Goal: Navigation & Orientation: Find specific page/section

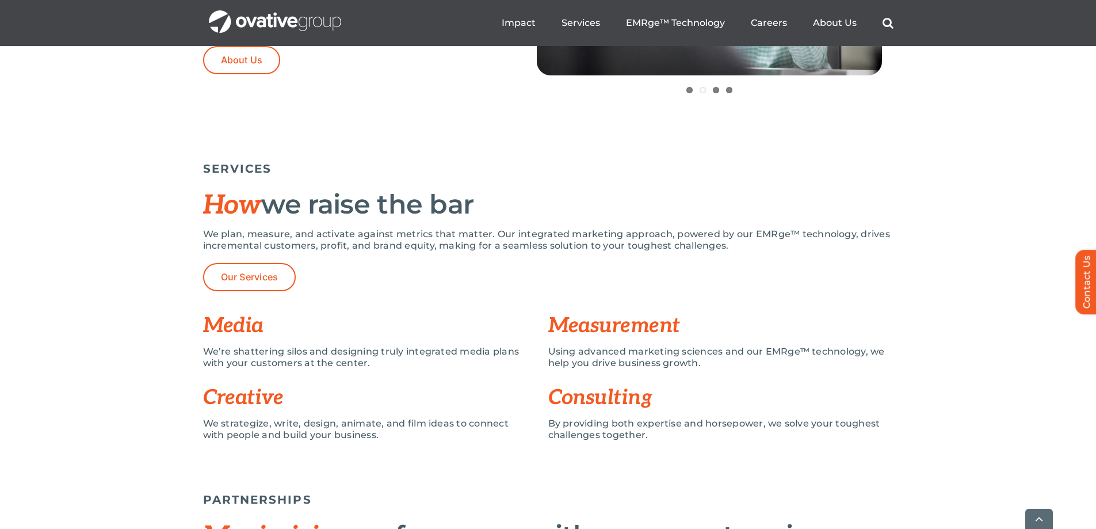
scroll to position [748, 0]
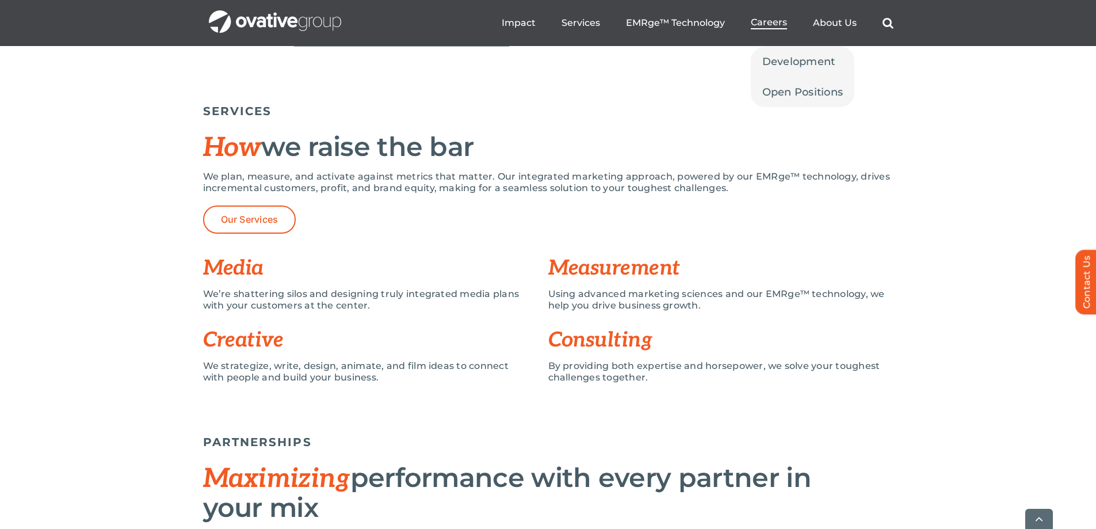
click at [765, 23] on span "Careers" at bounding box center [768, 23] width 36 height 12
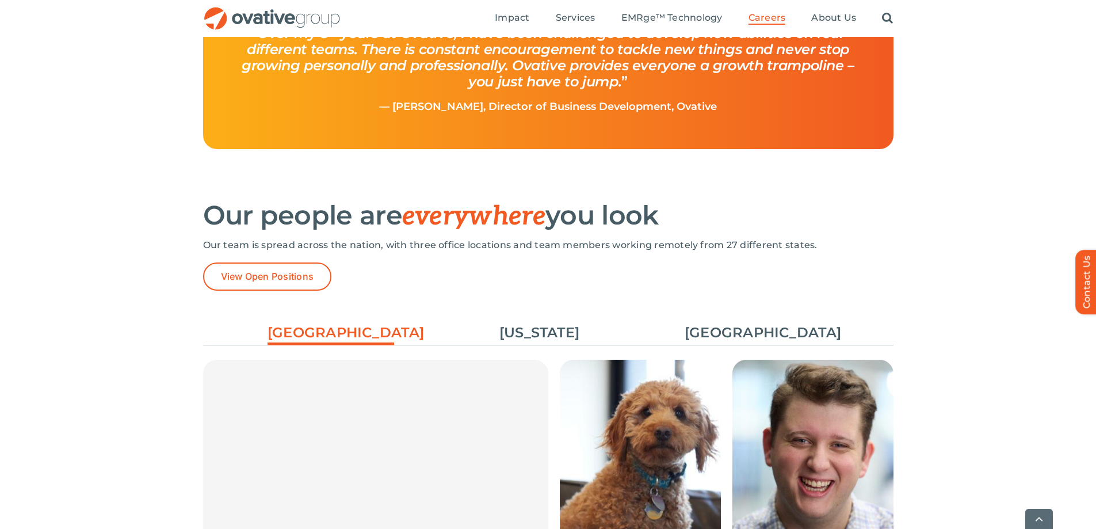
scroll to position [1495, 0]
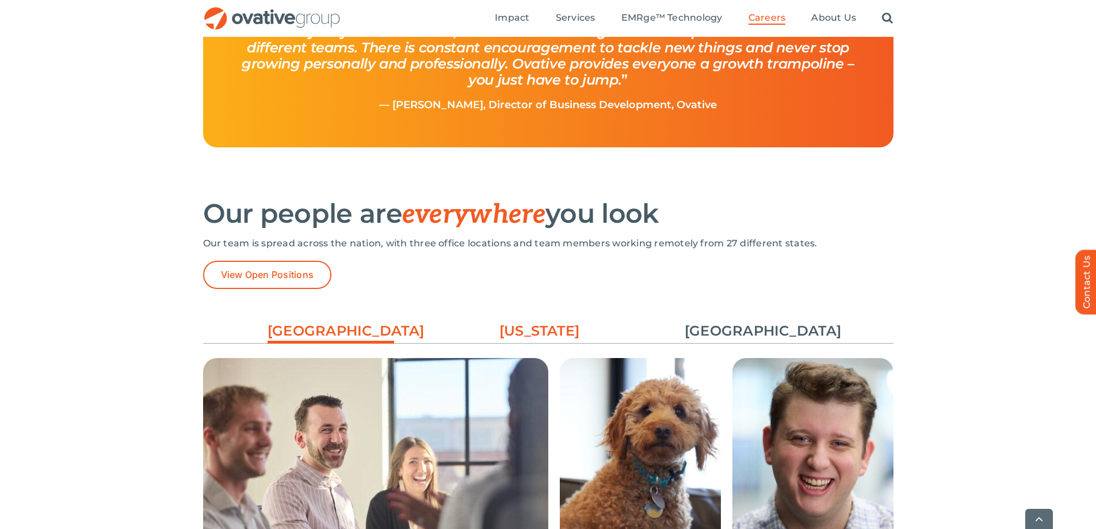
click at [568, 327] on link "[US_STATE]" at bounding box center [539, 331] width 127 height 20
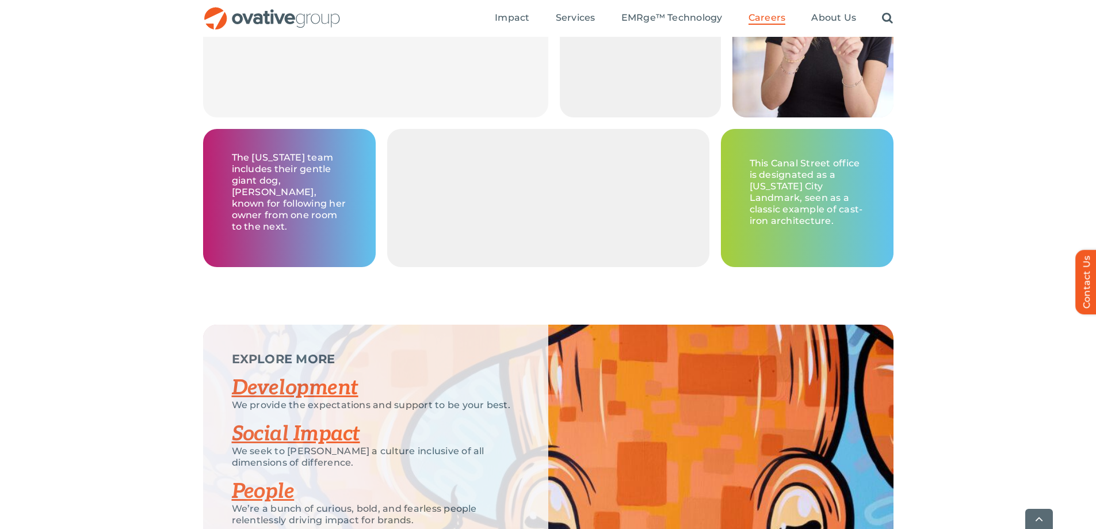
scroll to position [1955, 0]
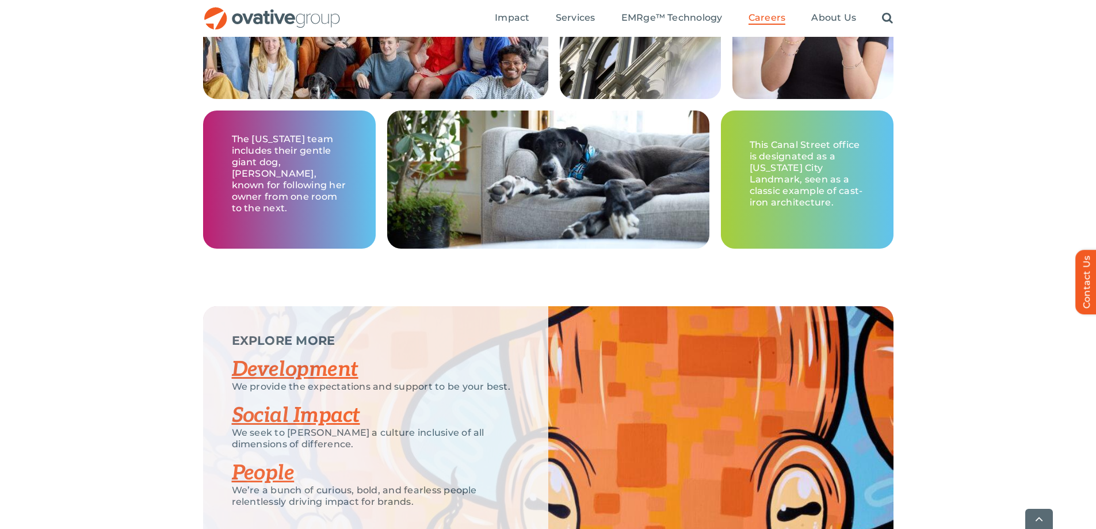
click at [56, 318] on div "EXPLORE MORE Development We provide the expectations and support to be your bes…" at bounding box center [548, 427] width 1096 height 242
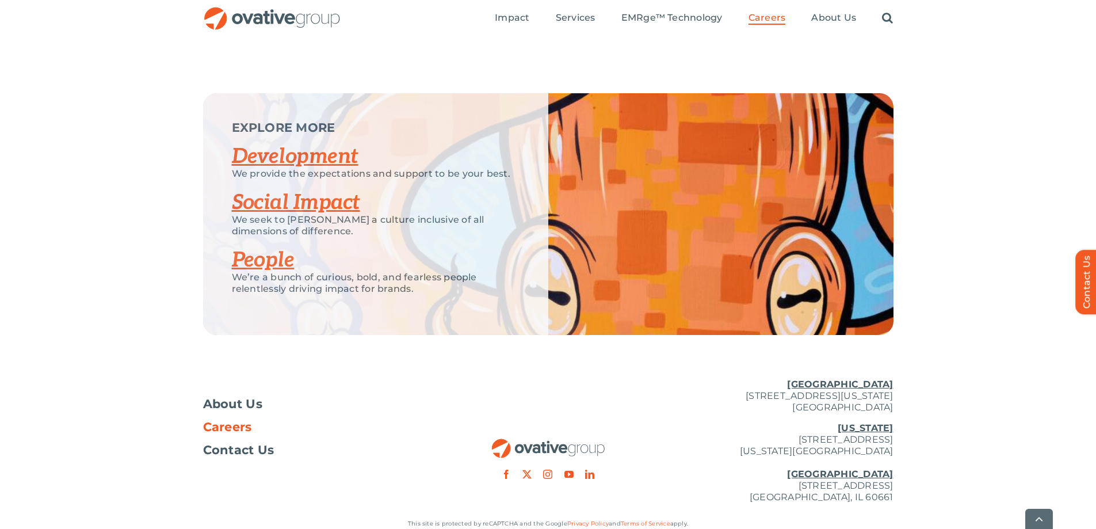
scroll to position [2209, 0]
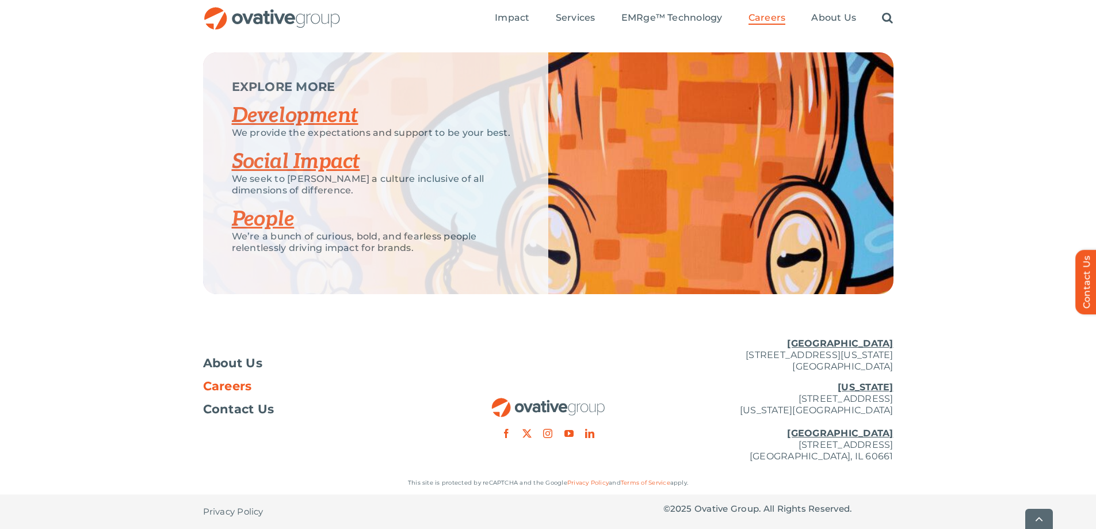
click at [240, 387] on span "Careers" at bounding box center [227, 386] width 49 height 12
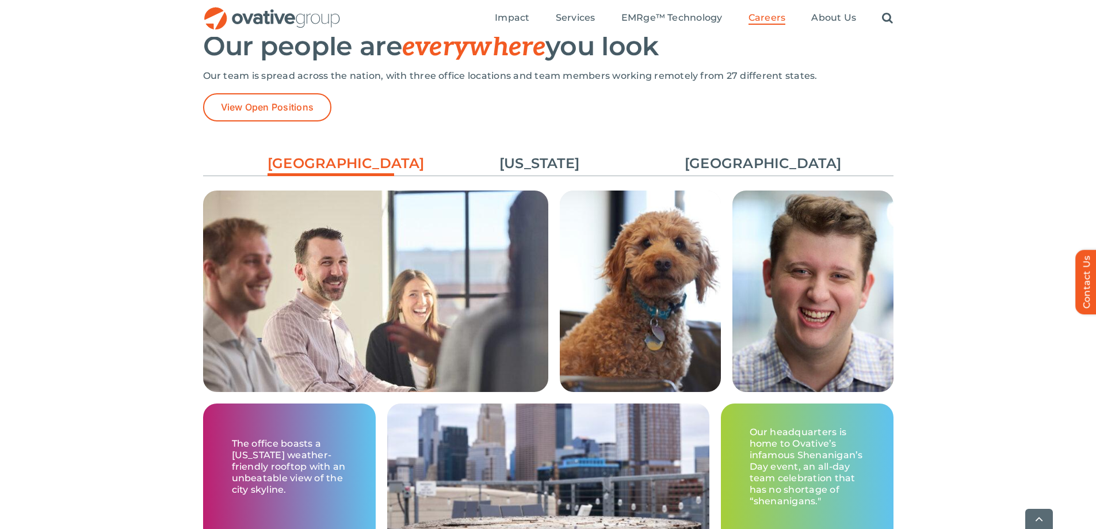
scroll to position [1668, 0]
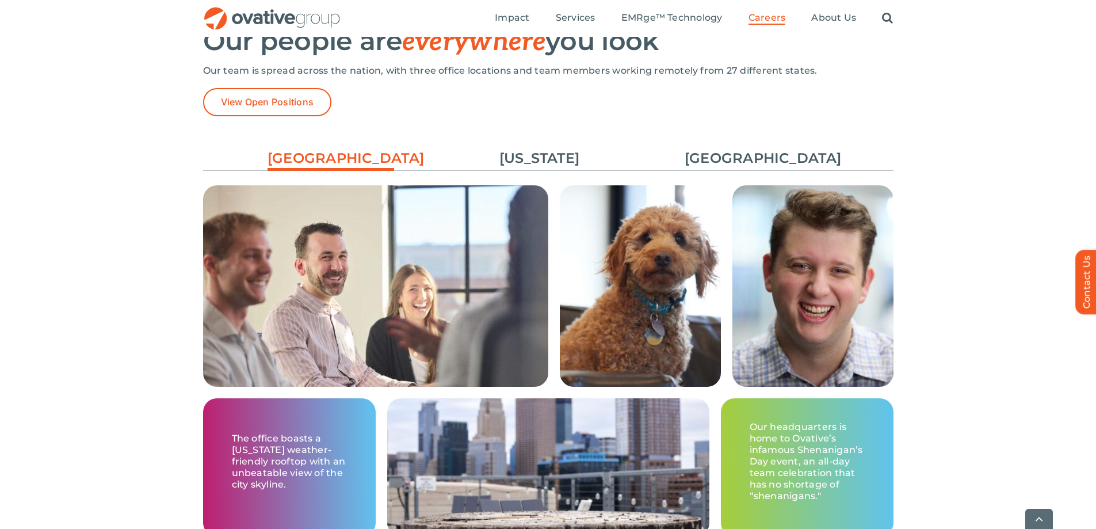
click at [541, 141] on div "[GEOGRAPHIC_DATA] [US_STATE] [GEOGRAPHIC_DATA] The office boasts a [US_STATE] w…" at bounding box center [548, 346] width 690 height 426
click at [539, 162] on link "[US_STATE]" at bounding box center [539, 158] width 127 height 20
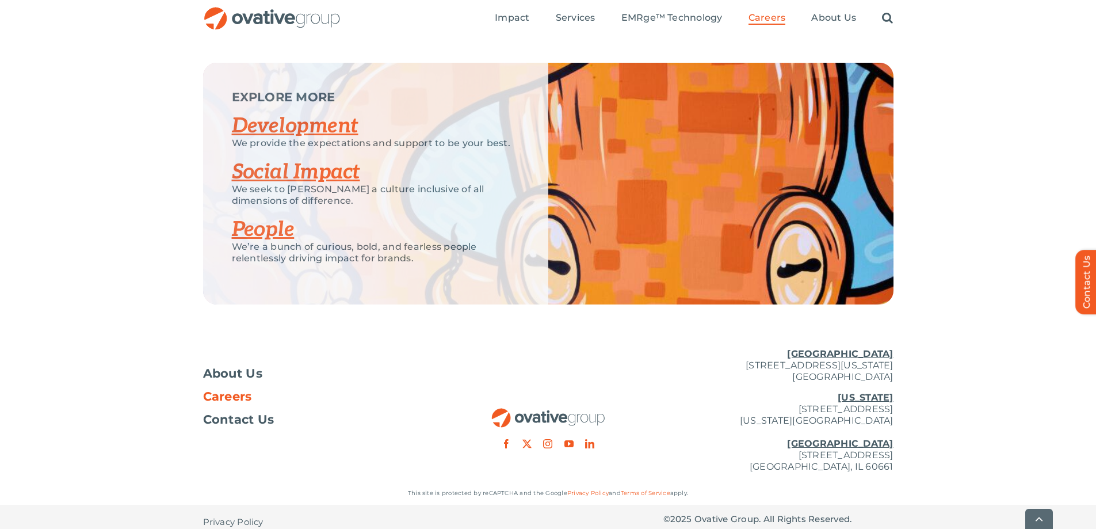
scroll to position [2209, 0]
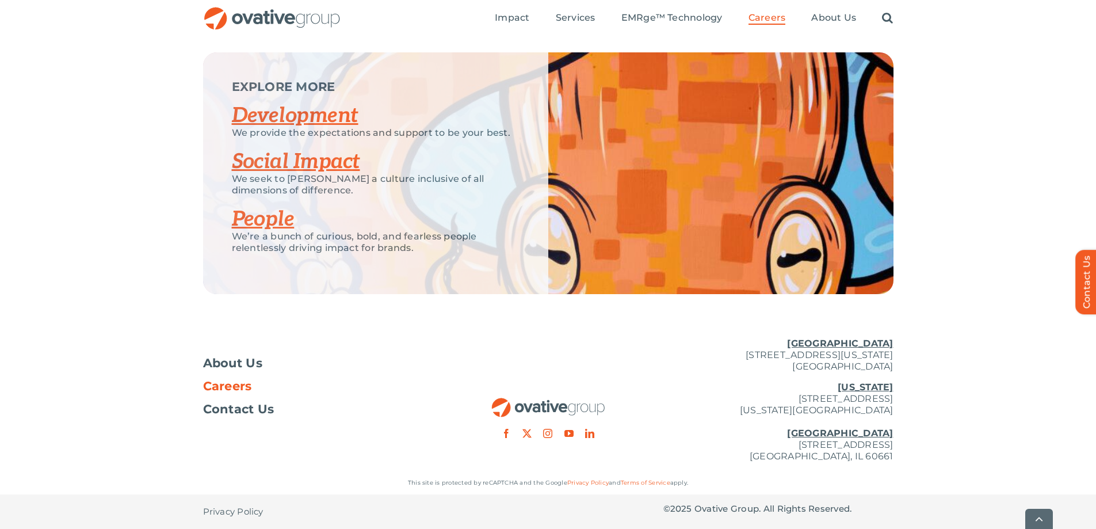
click at [219, 396] on ul "About Us Careers Contact Us" at bounding box center [318, 386] width 230 height 58
click at [217, 385] on span "Careers" at bounding box center [227, 386] width 49 height 12
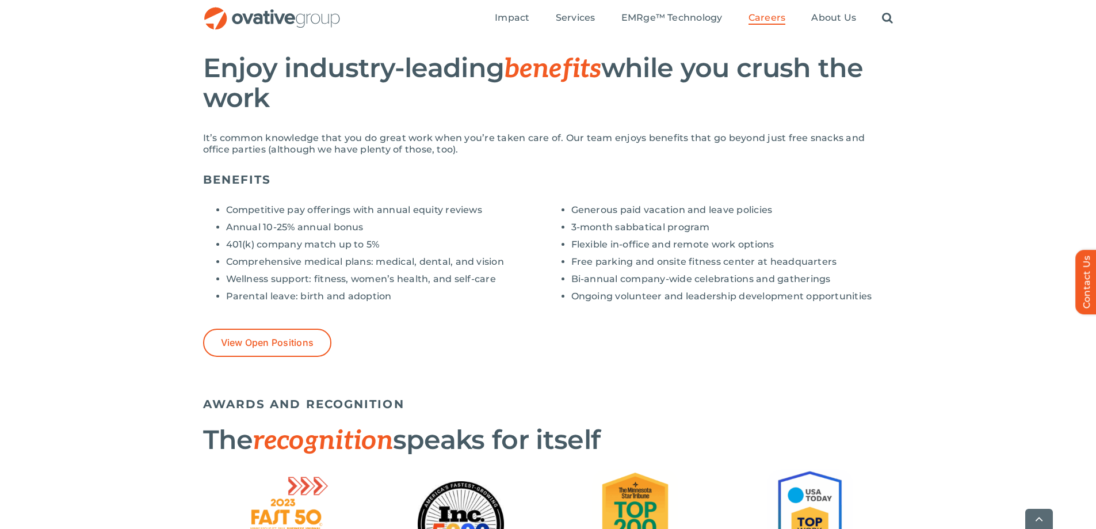
scroll to position [863, 0]
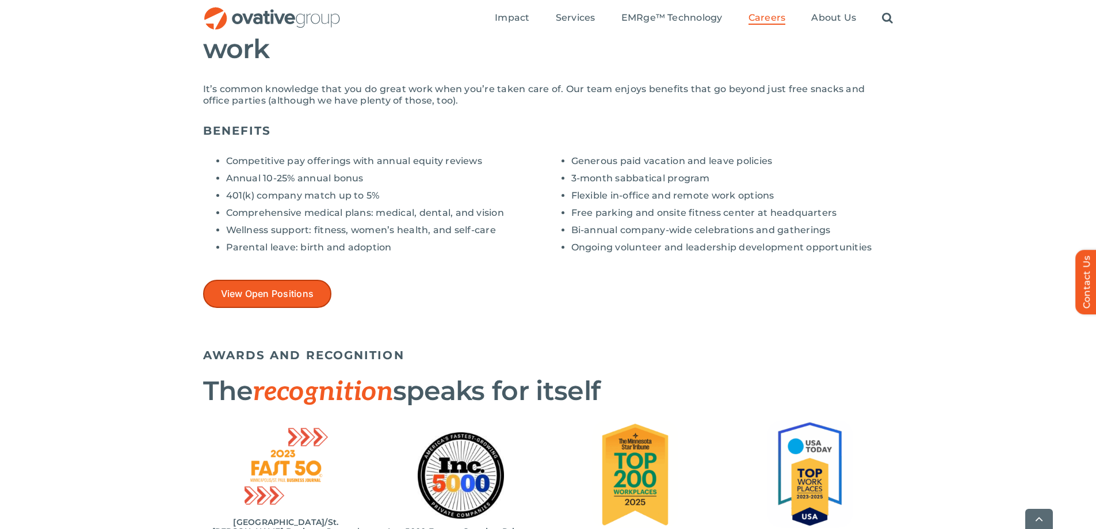
click at [298, 292] on span "View Open Positions" at bounding box center [267, 293] width 93 height 11
